Goal: Task Accomplishment & Management: Use online tool/utility

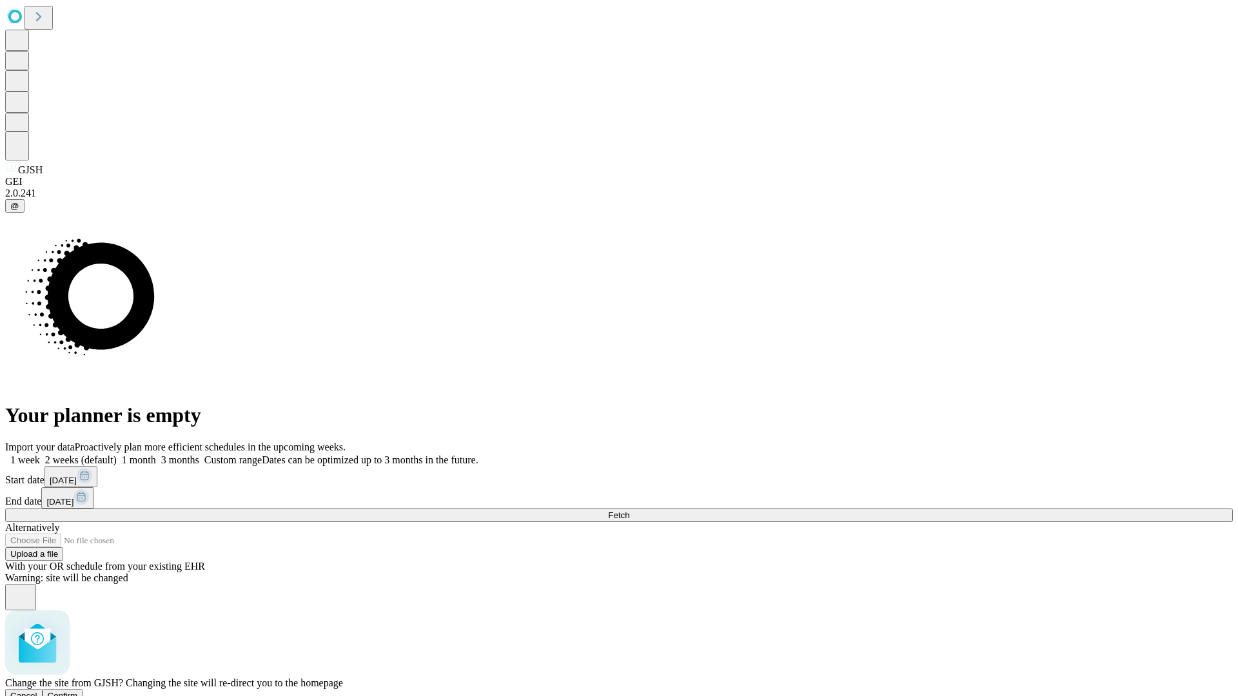
click at [78, 691] on span "Confirm" at bounding box center [63, 696] width 30 height 10
click at [40, 455] on label "1 week" at bounding box center [22, 460] width 35 height 11
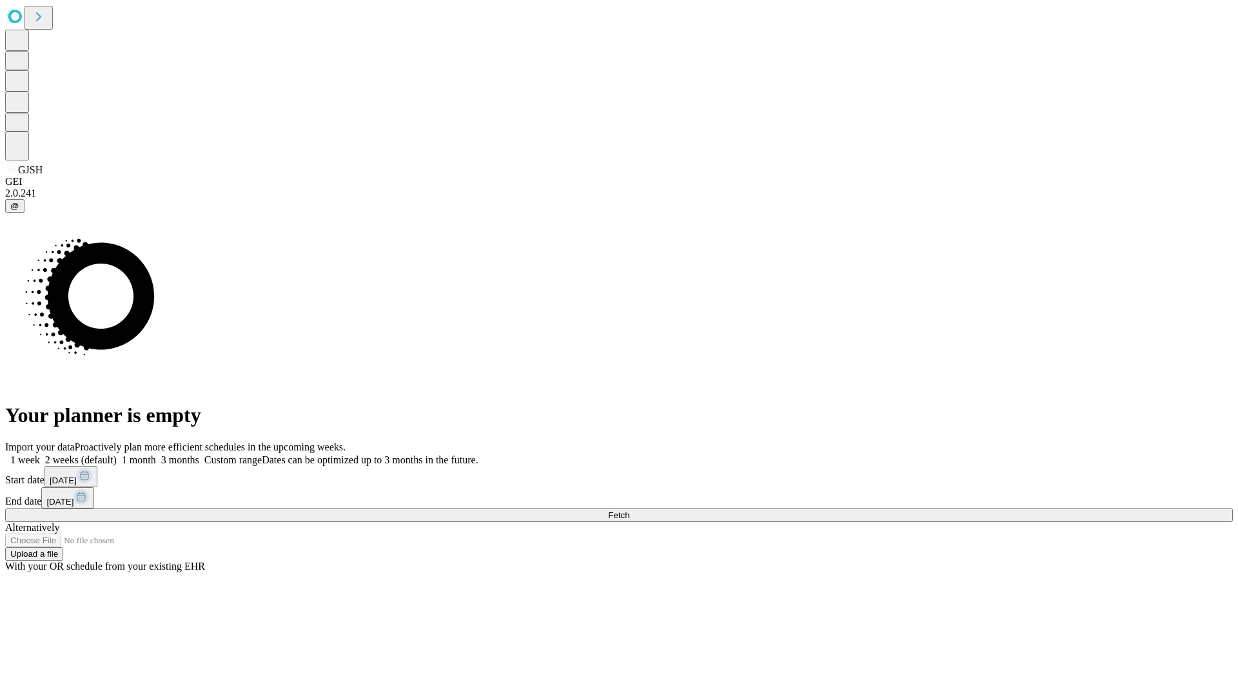
click at [629, 511] on span "Fetch" at bounding box center [618, 516] width 21 height 10
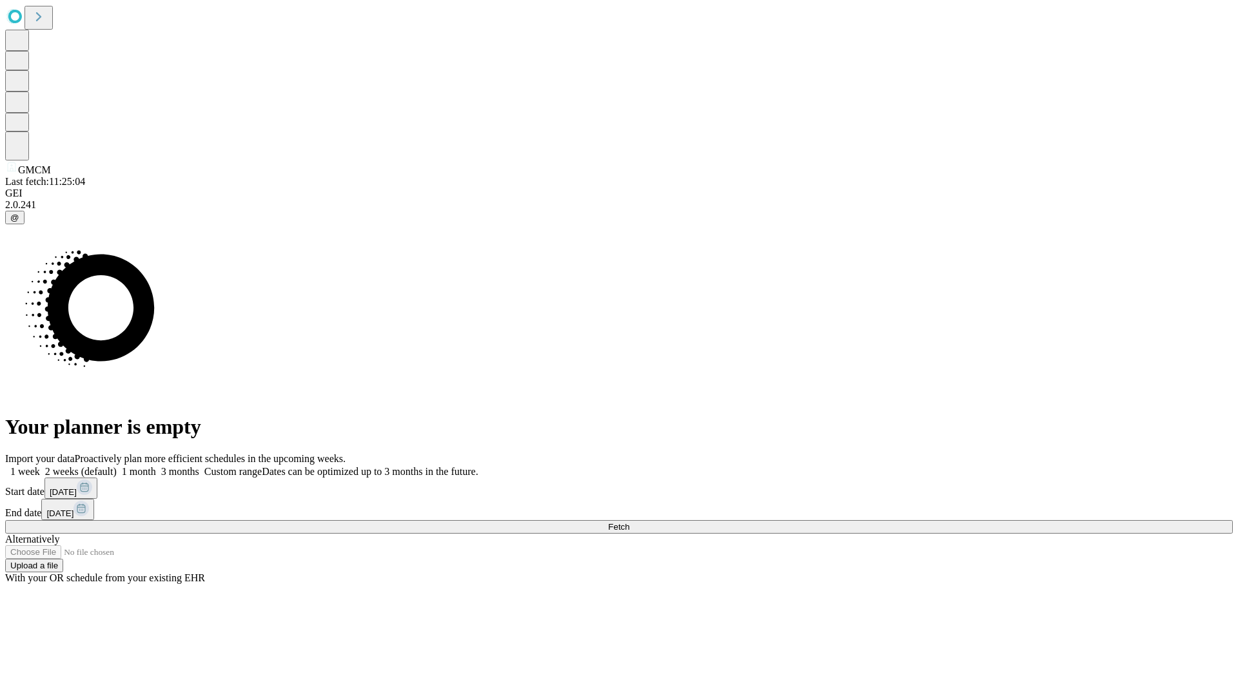
click at [40, 466] on label "1 week" at bounding box center [22, 471] width 35 height 11
click at [629, 522] on span "Fetch" at bounding box center [618, 527] width 21 height 10
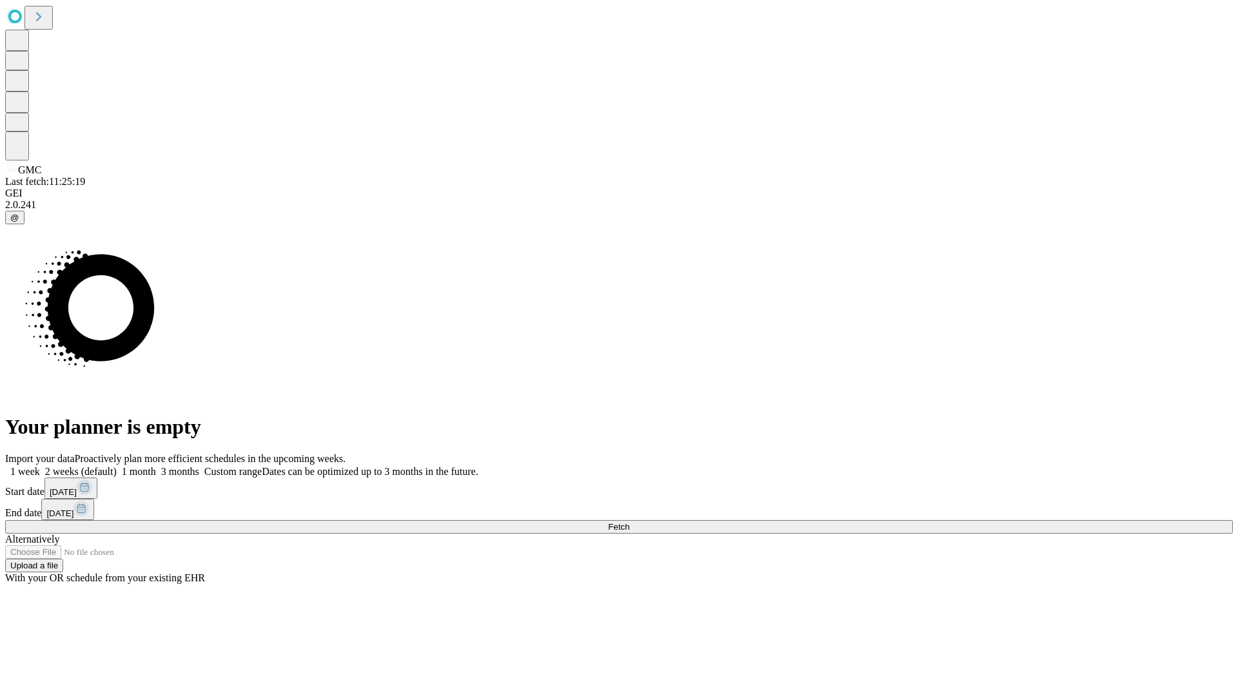
click at [40, 466] on label "1 week" at bounding box center [22, 471] width 35 height 11
click at [629, 522] on span "Fetch" at bounding box center [618, 527] width 21 height 10
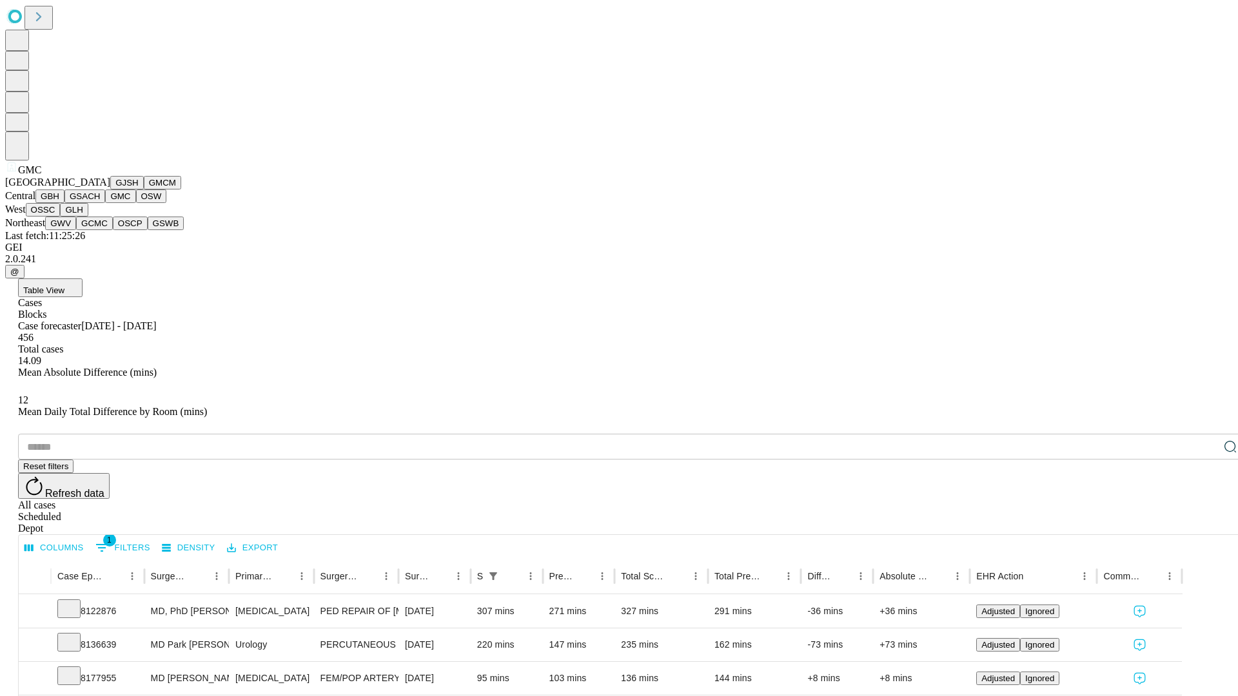
click at [136, 203] on button "OSW" at bounding box center [151, 197] width 31 height 14
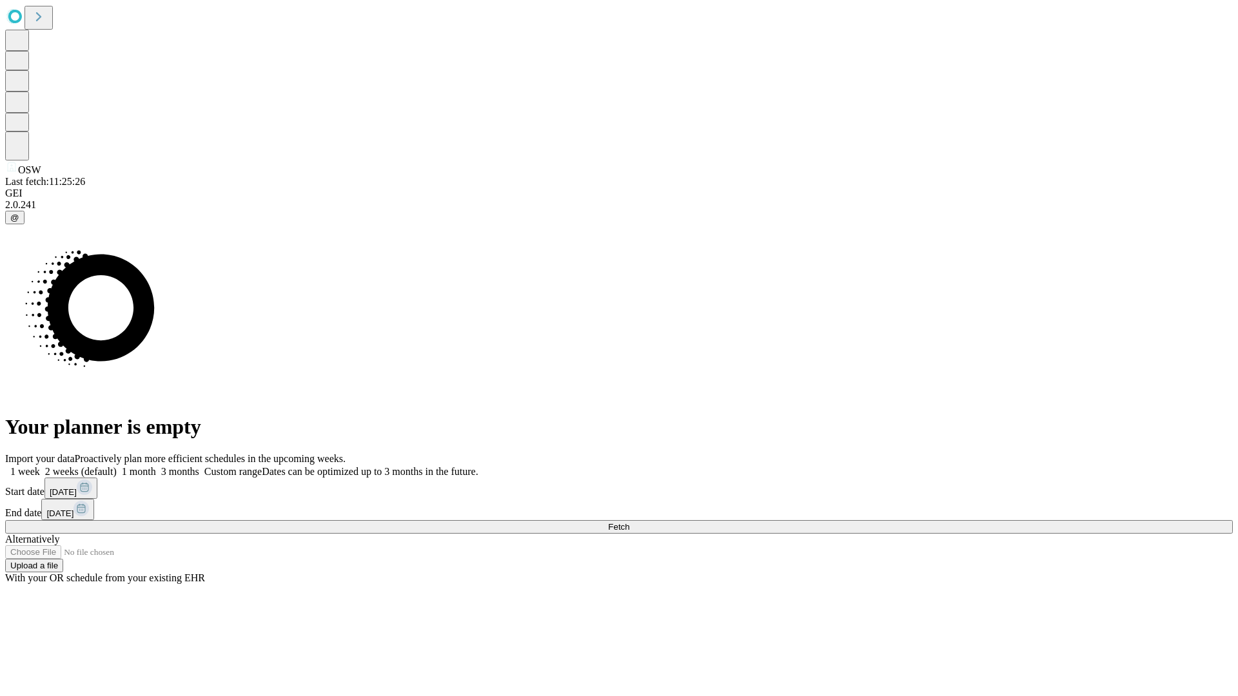
click at [40, 466] on label "1 week" at bounding box center [22, 471] width 35 height 11
click at [629, 522] on span "Fetch" at bounding box center [618, 527] width 21 height 10
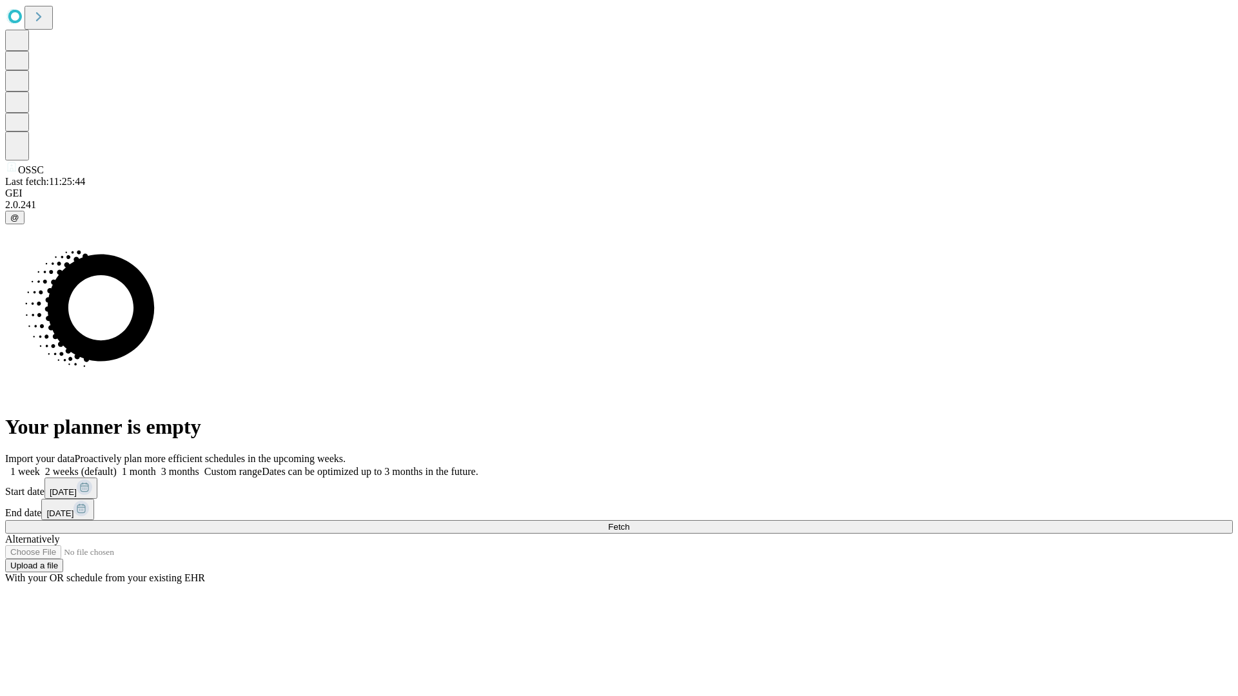
click at [40, 466] on label "1 week" at bounding box center [22, 471] width 35 height 11
click at [629, 522] on span "Fetch" at bounding box center [618, 527] width 21 height 10
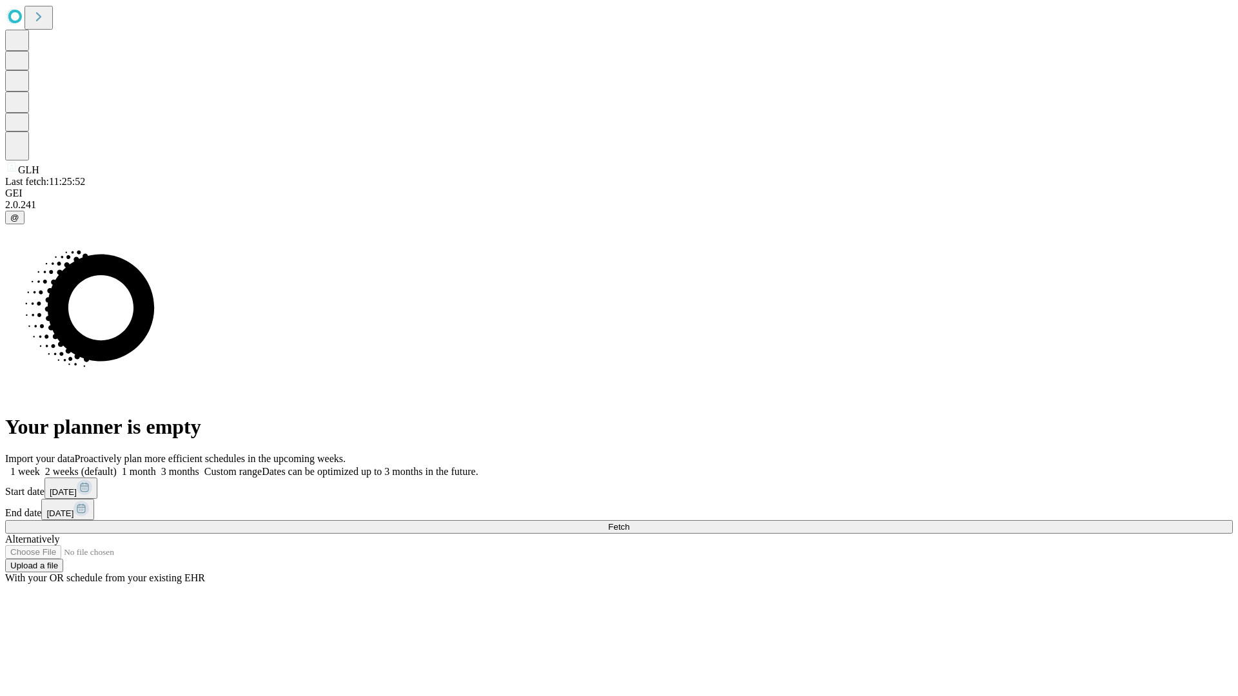
click at [40, 466] on label "1 week" at bounding box center [22, 471] width 35 height 11
click at [629, 522] on span "Fetch" at bounding box center [618, 527] width 21 height 10
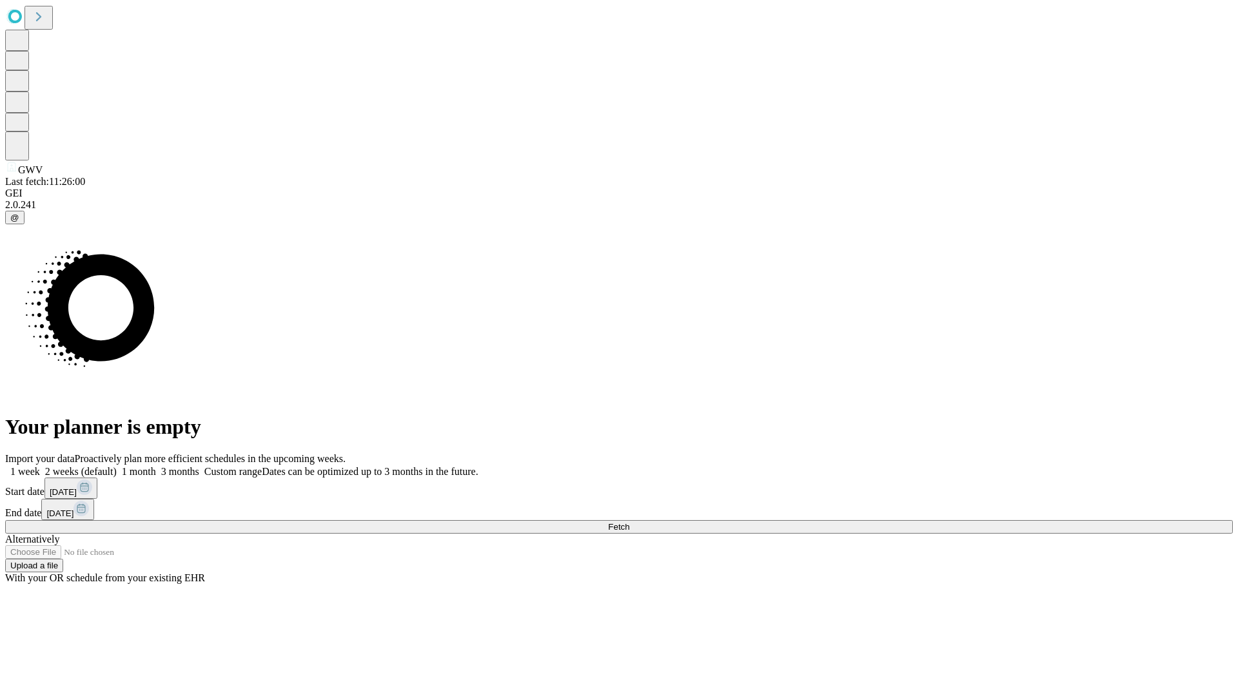
click at [40, 466] on label "1 week" at bounding box center [22, 471] width 35 height 11
click at [629, 522] on span "Fetch" at bounding box center [618, 527] width 21 height 10
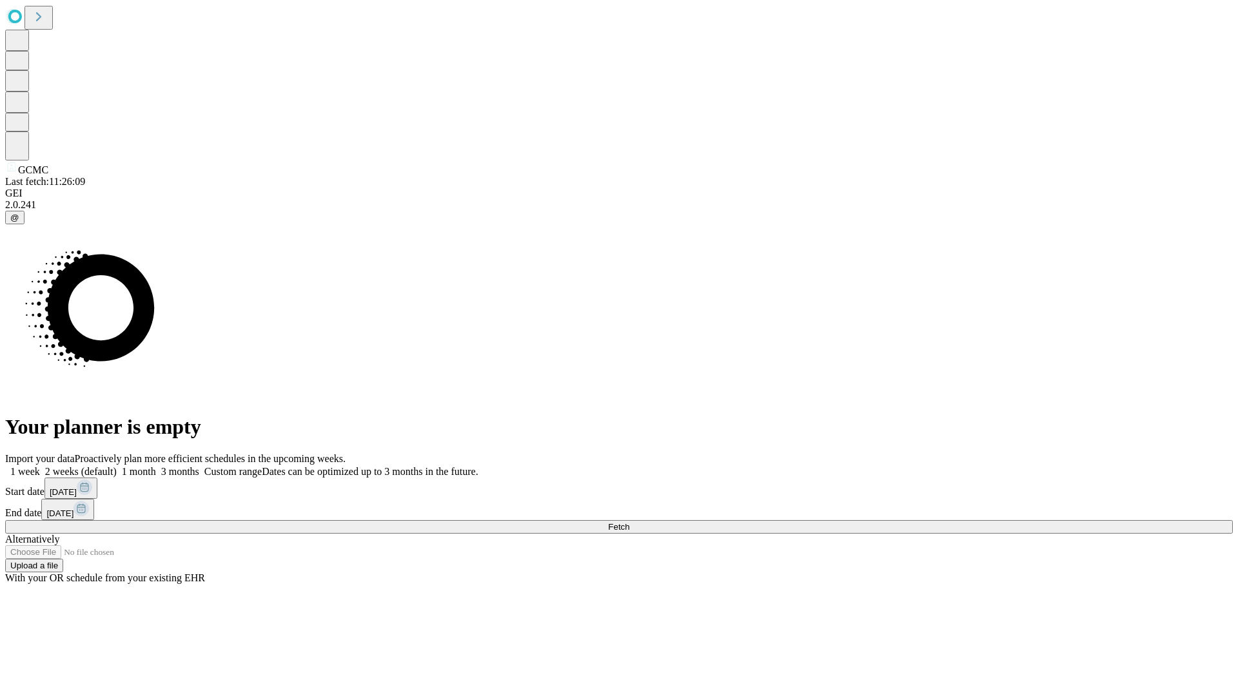
click at [40, 466] on label "1 week" at bounding box center [22, 471] width 35 height 11
click at [629, 522] on span "Fetch" at bounding box center [618, 527] width 21 height 10
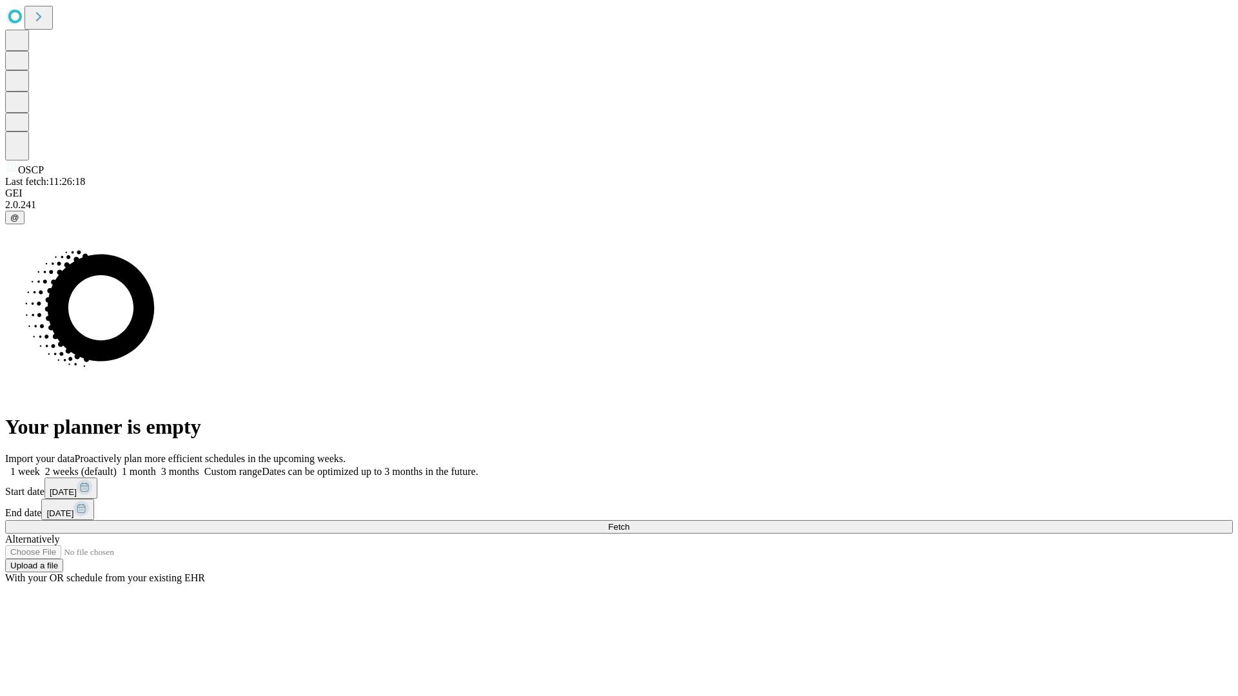
click at [40, 466] on label "1 week" at bounding box center [22, 471] width 35 height 11
click at [629, 522] on span "Fetch" at bounding box center [618, 527] width 21 height 10
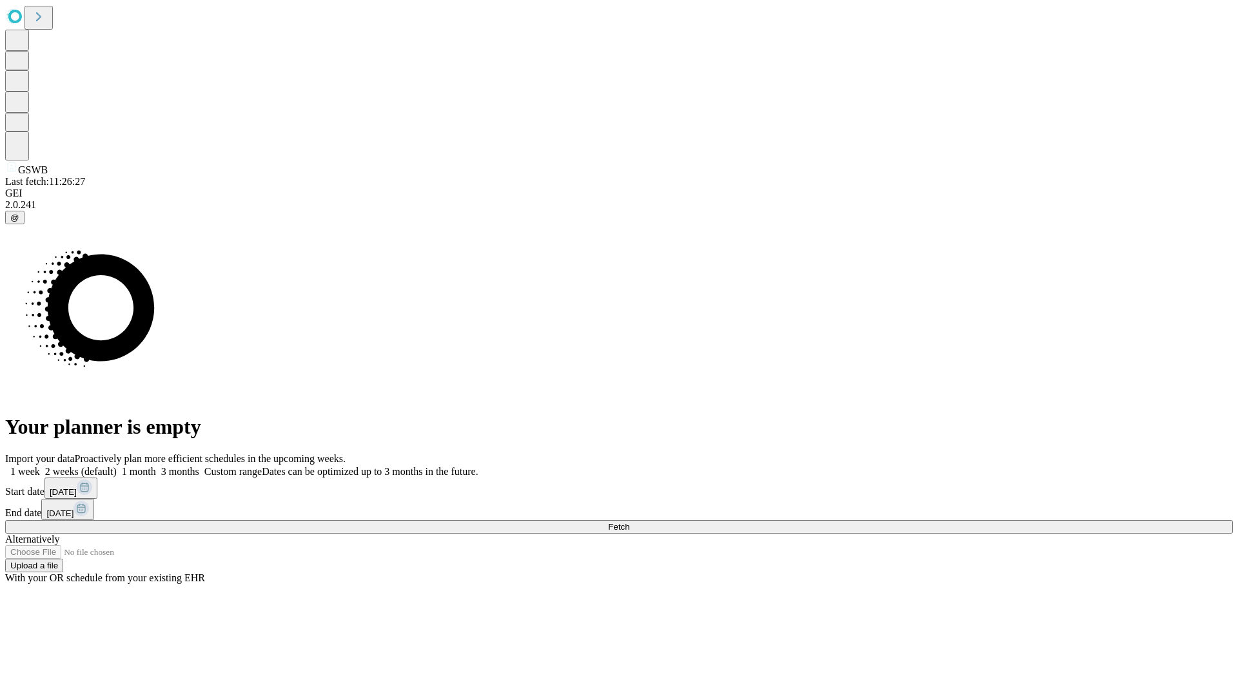
click at [40, 466] on label "1 week" at bounding box center [22, 471] width 35 height 11
click at [629, 522] on span "Fetch" at bounding box center [618, 527] width 21 height 10
